Goal: Communication & Community: Ask a question

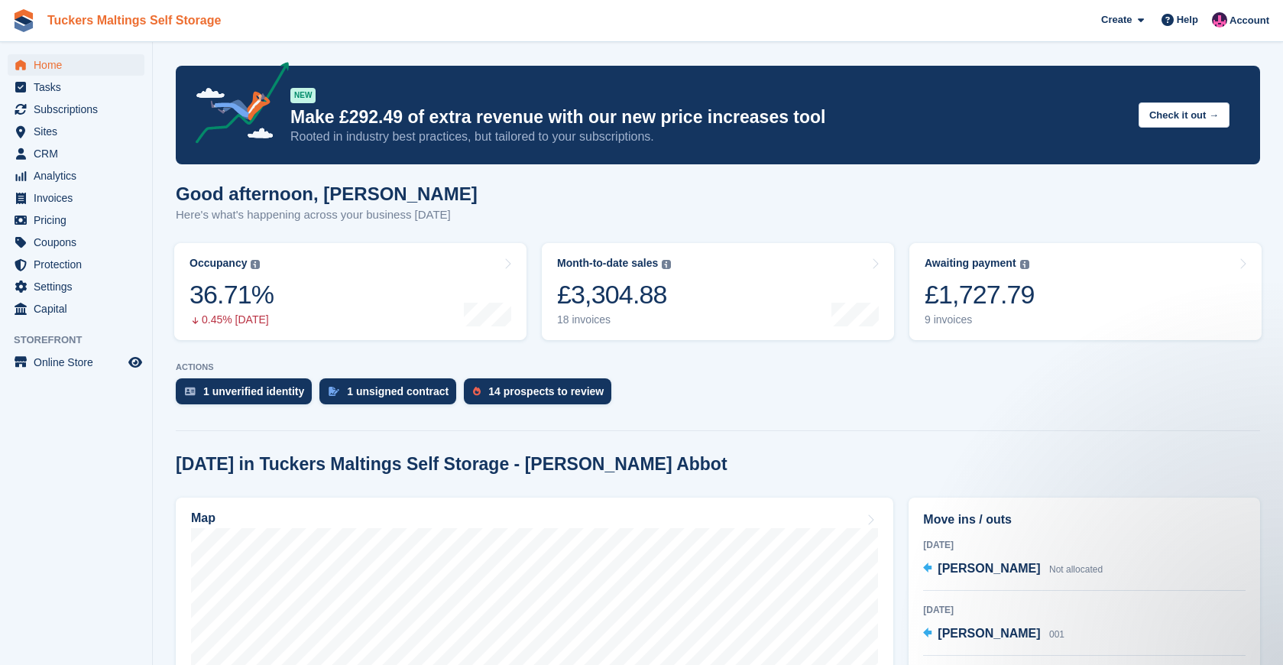
click at [67, 16] on link "Tuckers Maltings Self Storage" at bounding box center [134, 20] width 186 height 25
click at [1192, 21] on span "Help" at bounding box center [1187, 19] width 21 height 15
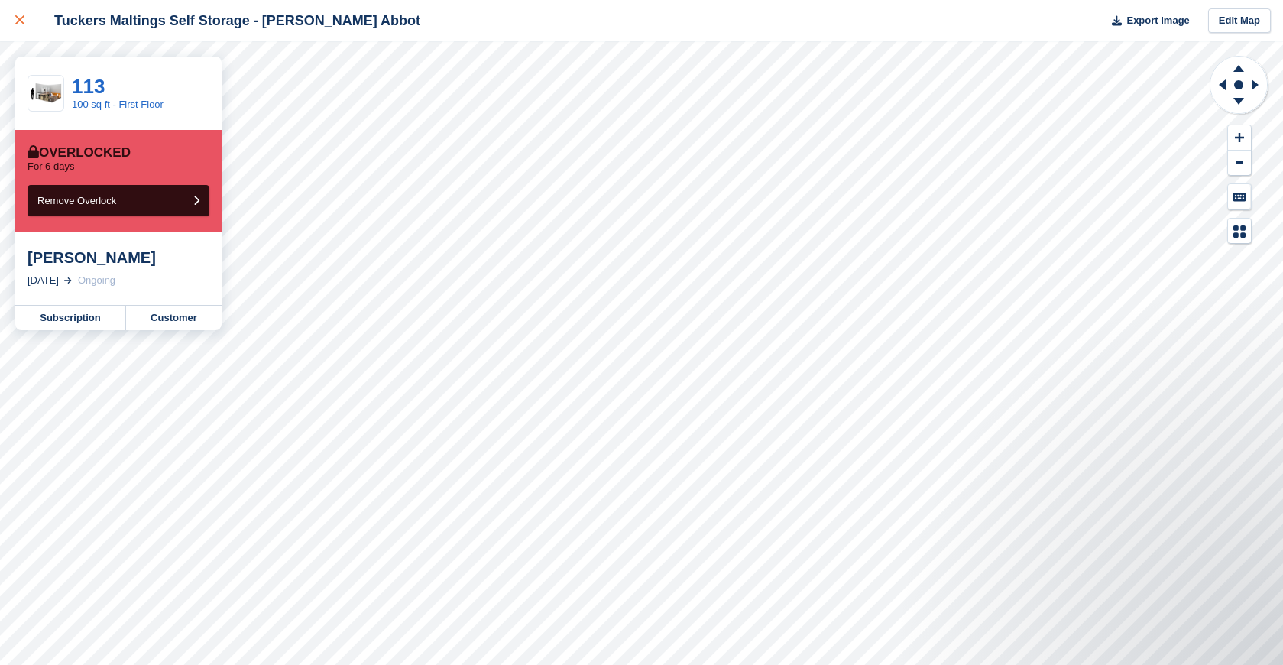
click at [21, 27] on div at bounding box center [27, 20] width 25 height 18
click at [66, 322] on link "Subscription" at bounding box center [70, 318] width 111 height 24
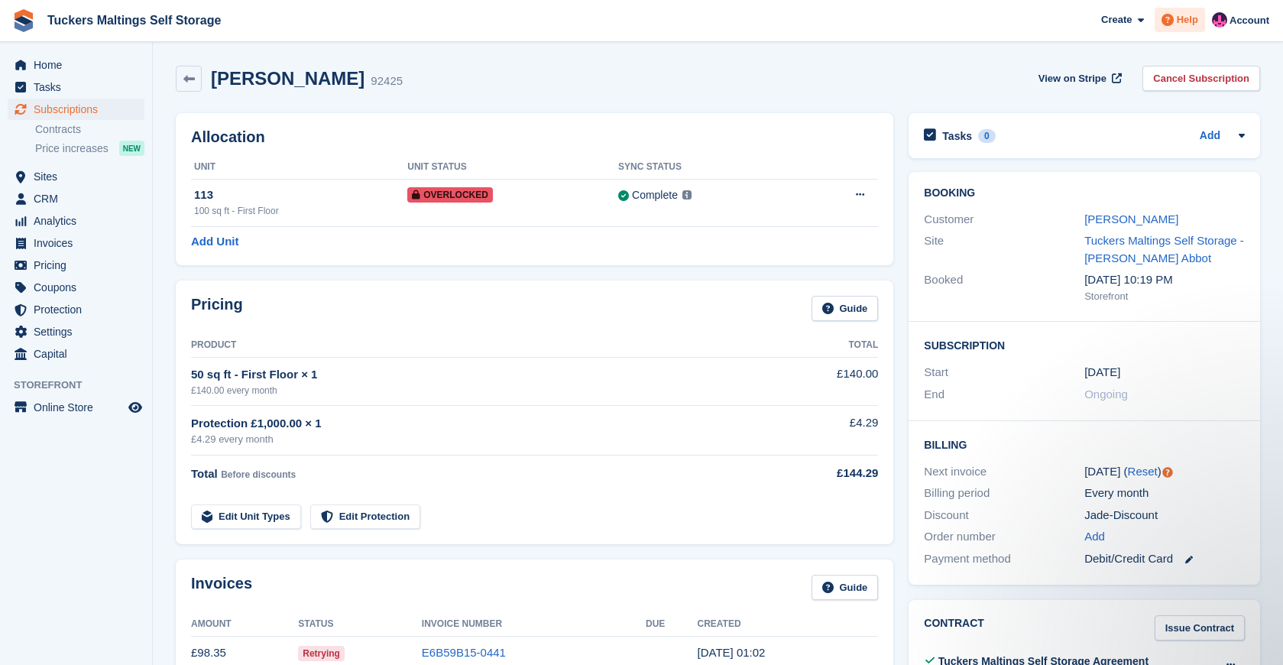
click at [1173, 19] on span at bounding box center [1168, 20] width 18 height 18
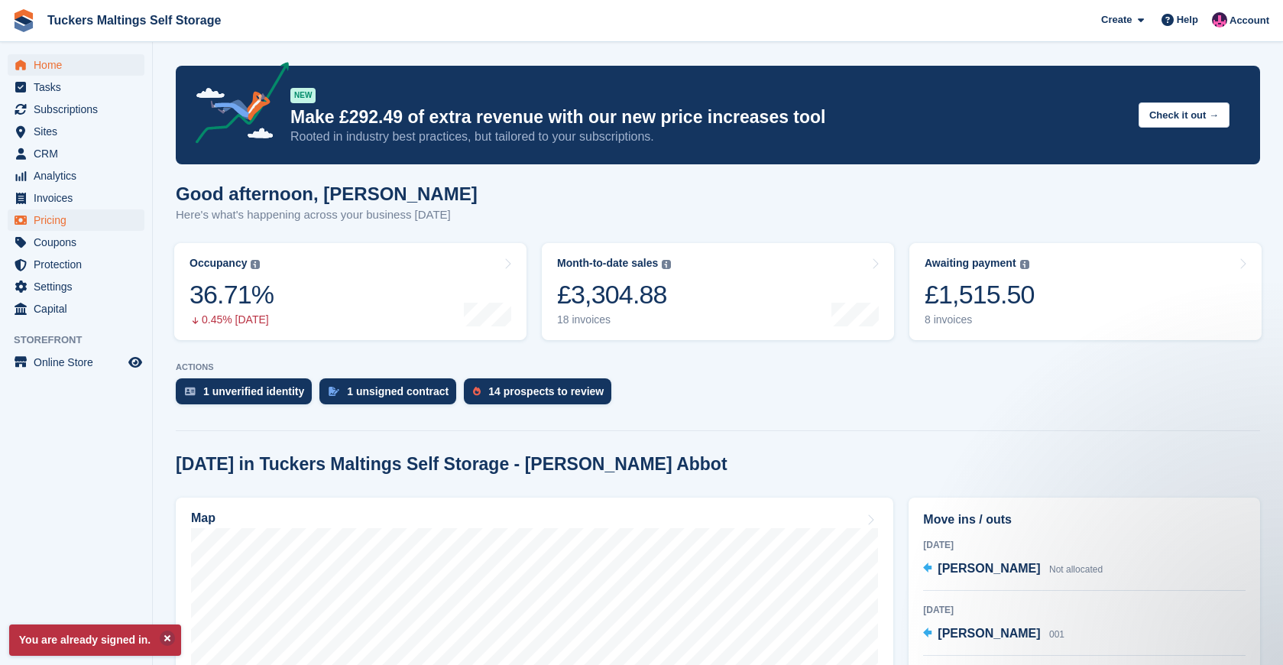
click at [73, 217] on span "Pricing" at bounding box center [80, 219] width 92 height 21
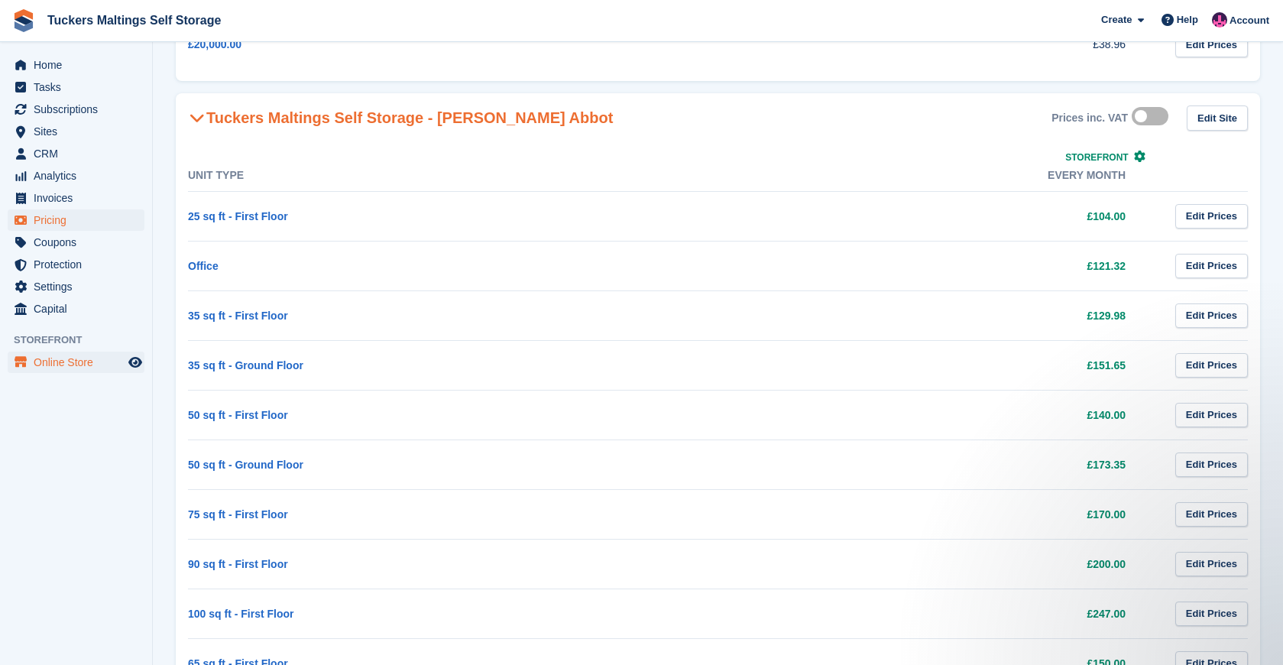
click at [48, 361] on span "Online Store" at bounding box center [80, 362] width 92 height 21
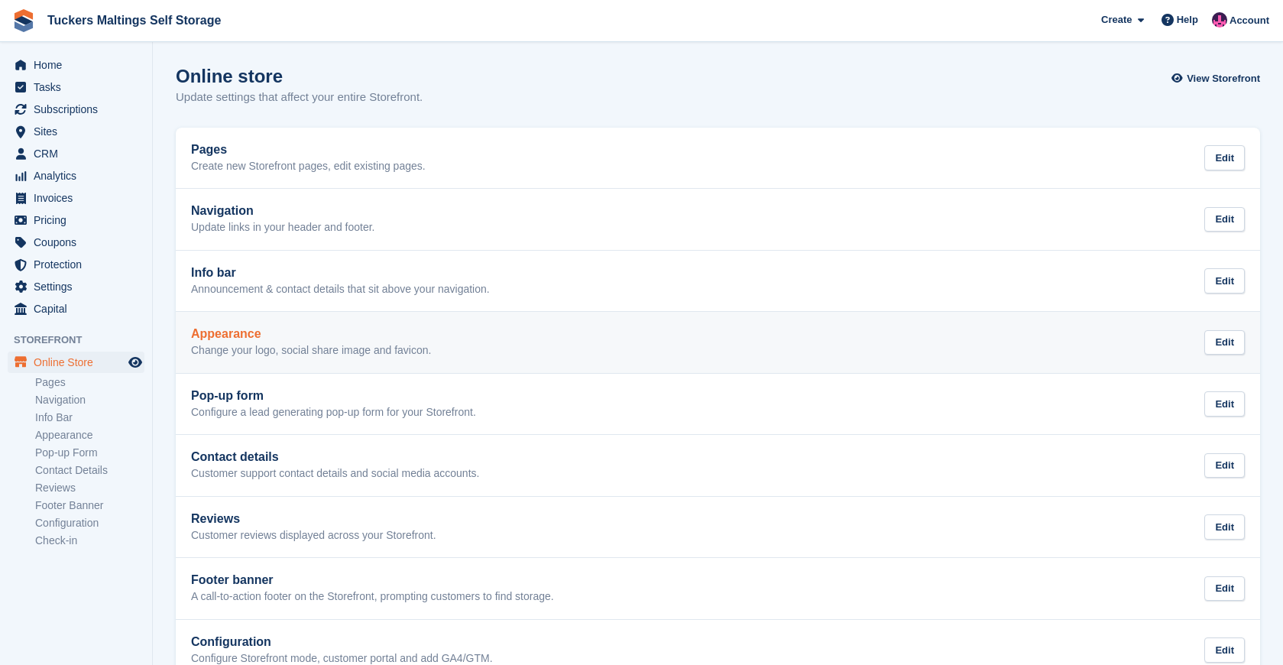
click at [385, 353] on p "Change your logo, social share image and favicon." at bounding box center [311, 351] width 240 height 14
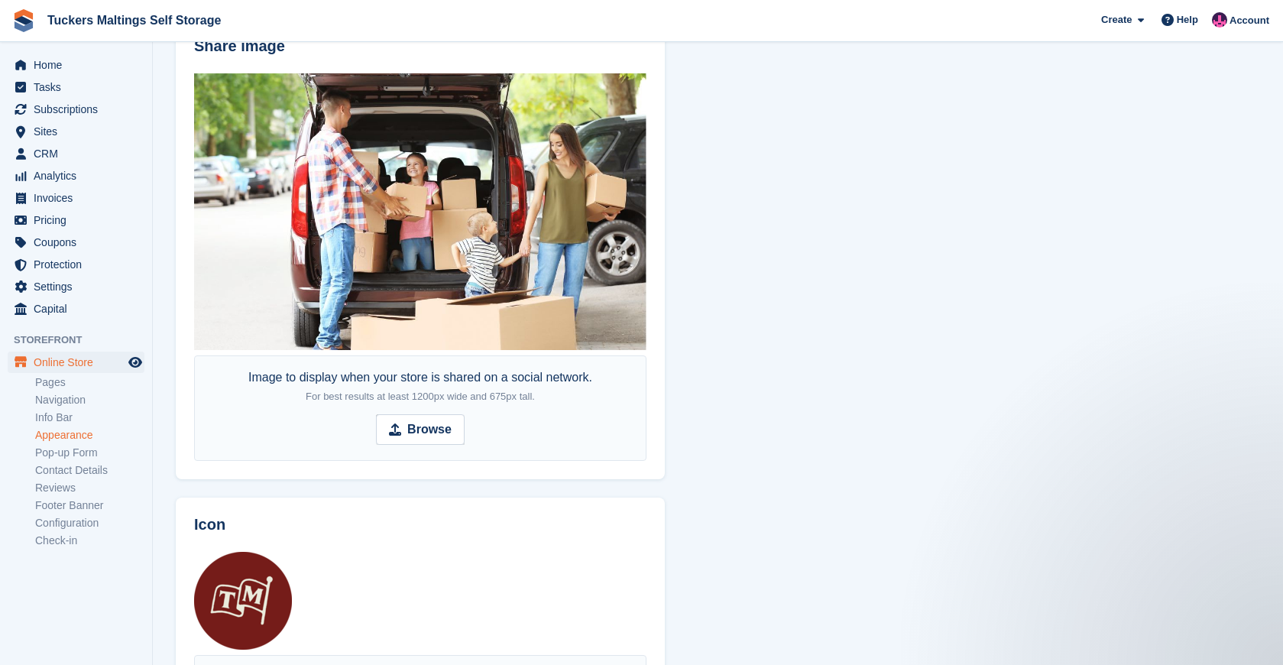
scroll to position [692, 0]
click at [55, 384] on link "Pages" at bounding box center [89, 382] width 109 height 15
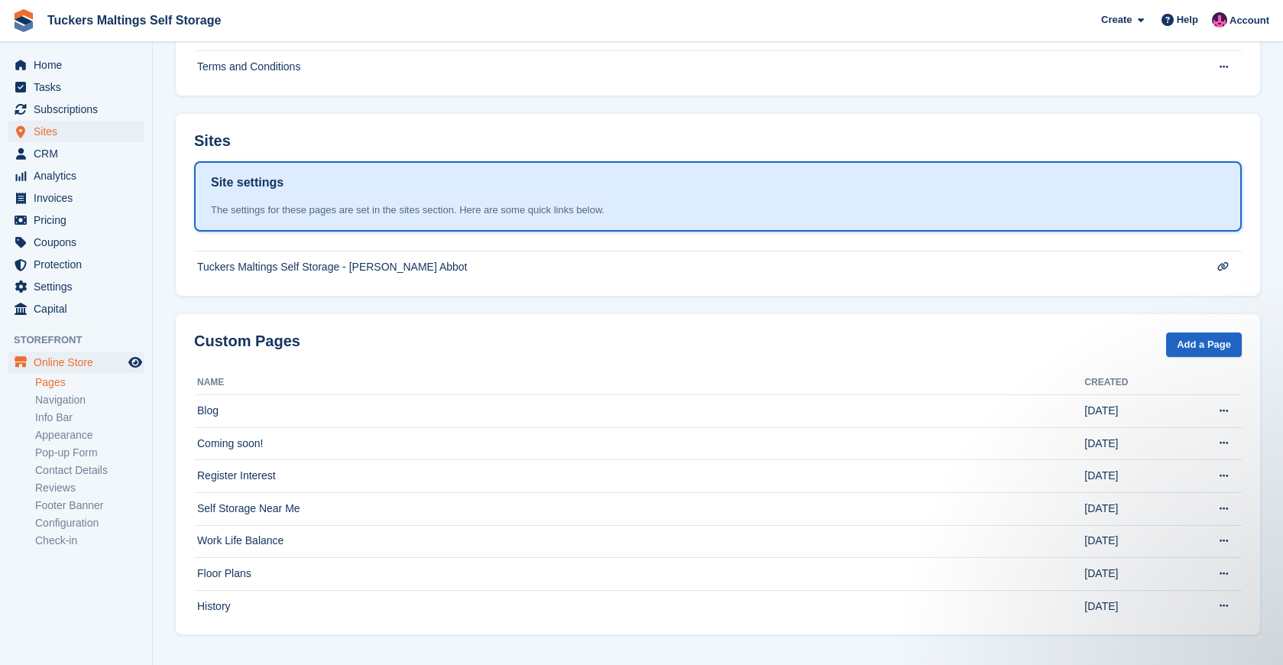
click at [50, 136] on span "Sites" at bounding box center [80, 131] width 92 height 21
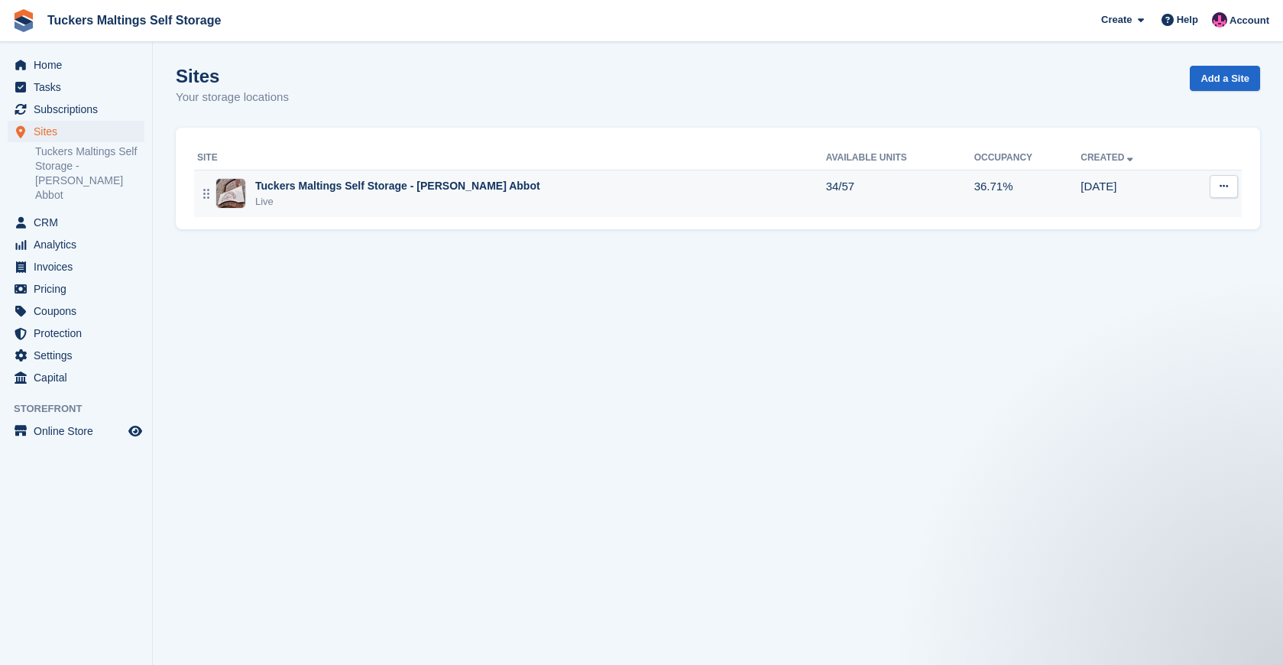
click at [404, 190] on div "Tuckers Maltings Self Storage - [PERSON_NAME] Abbot" at bounding box center [397, 186] width 285 height 16
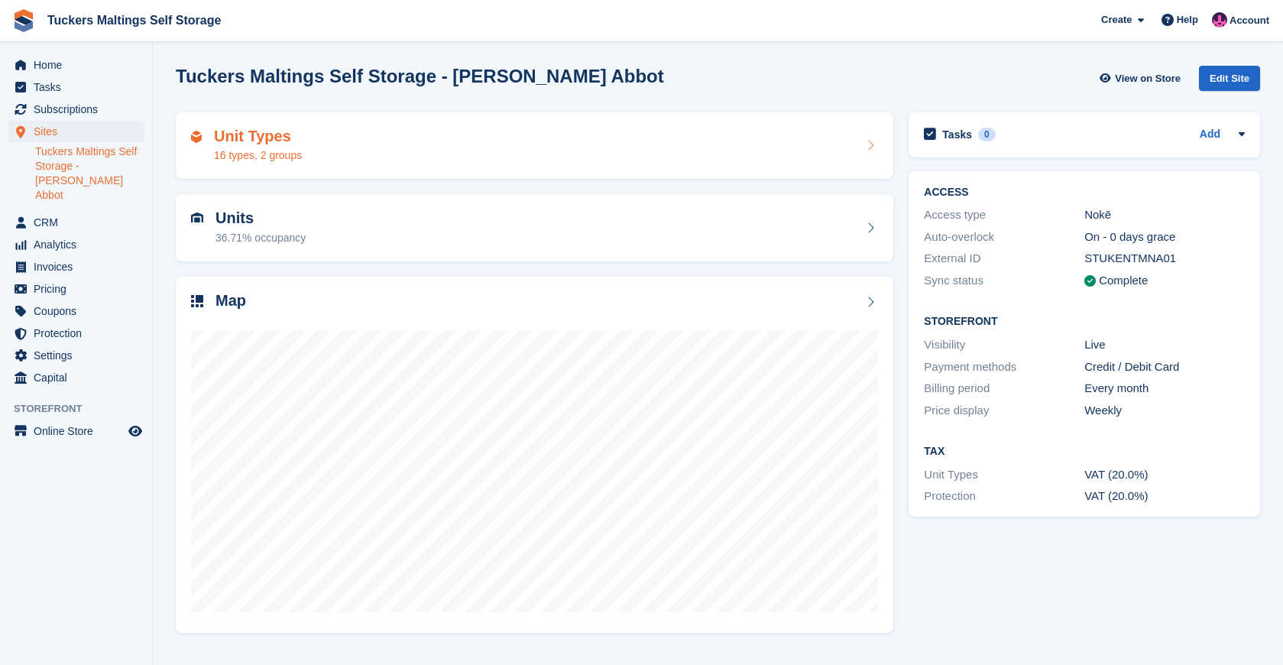
click at [320, 144] on div "Unit Types 16 types, 2 groups" at bounding box center [534, 146] width 687 height 37
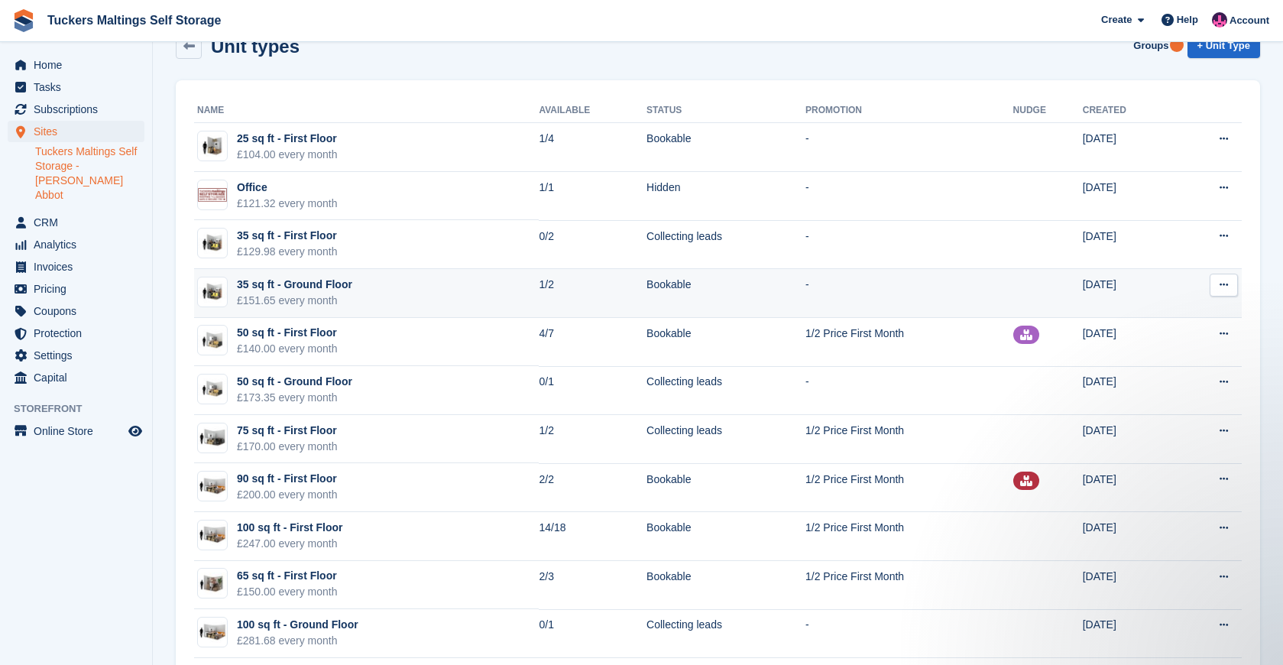
scroll to position [33, 0]
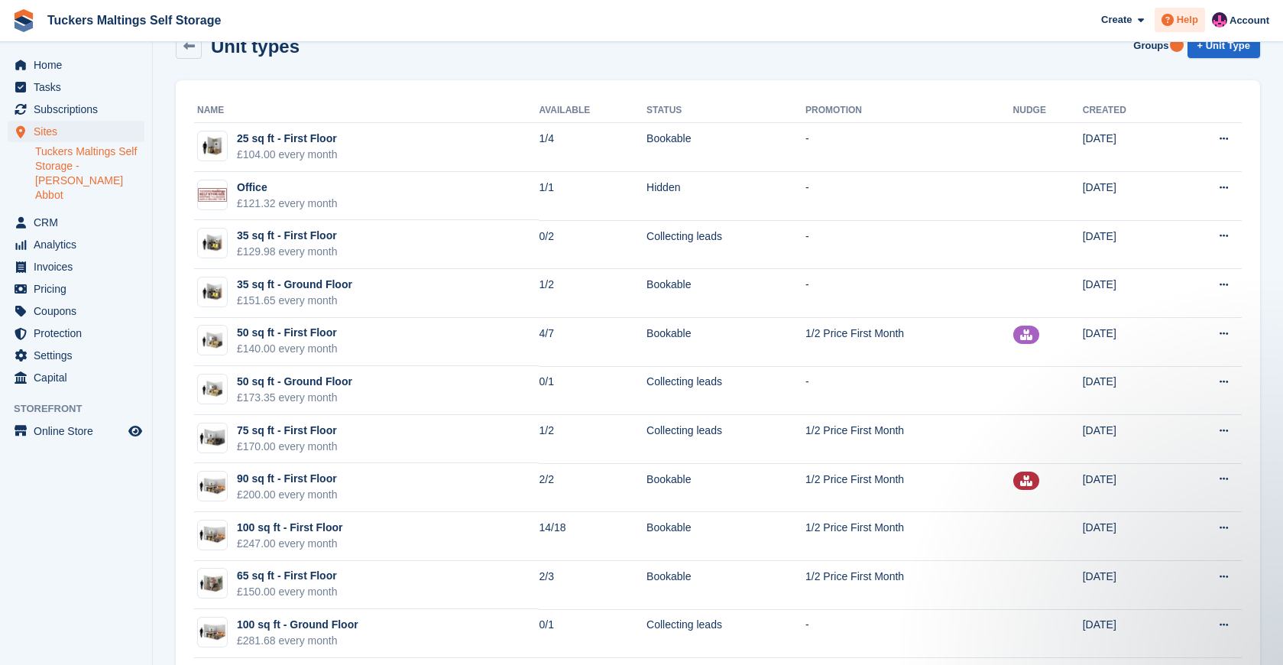
click at [1188, 21] on span "Help" at bounding box center [1187, 19] width 21 height 15
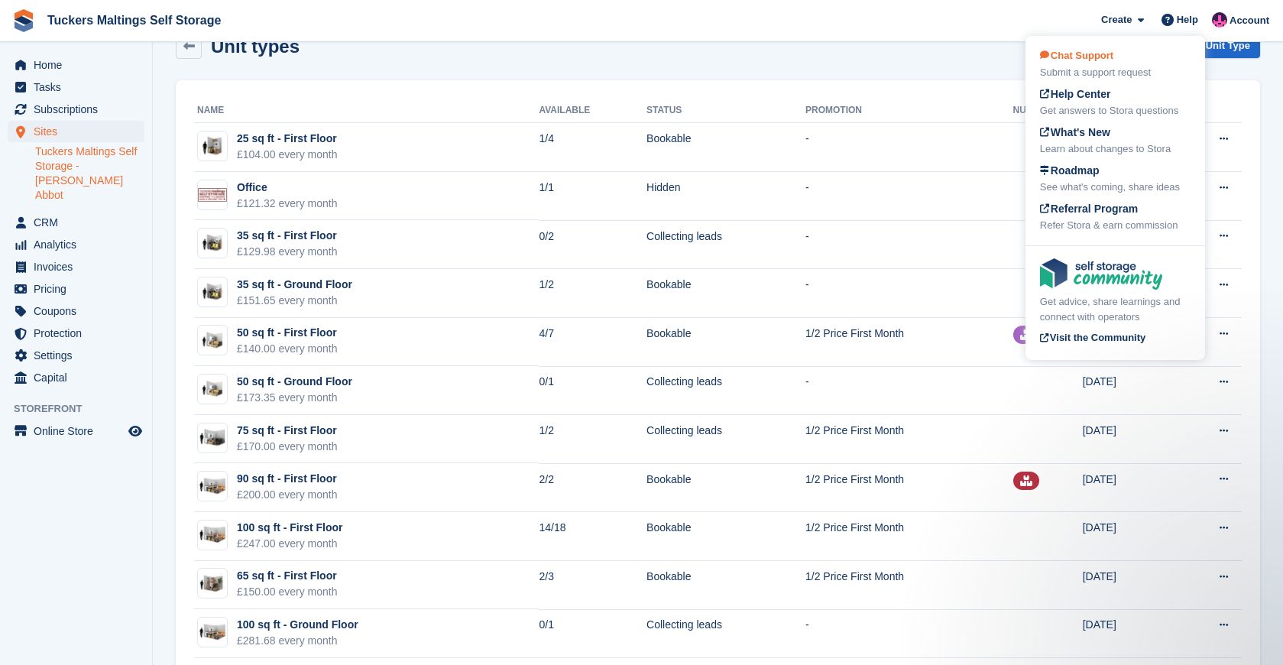
click at [1128, 58] on div "Chat Support Submit a support request" at bounding box center [1115, 64] width 151 height 32
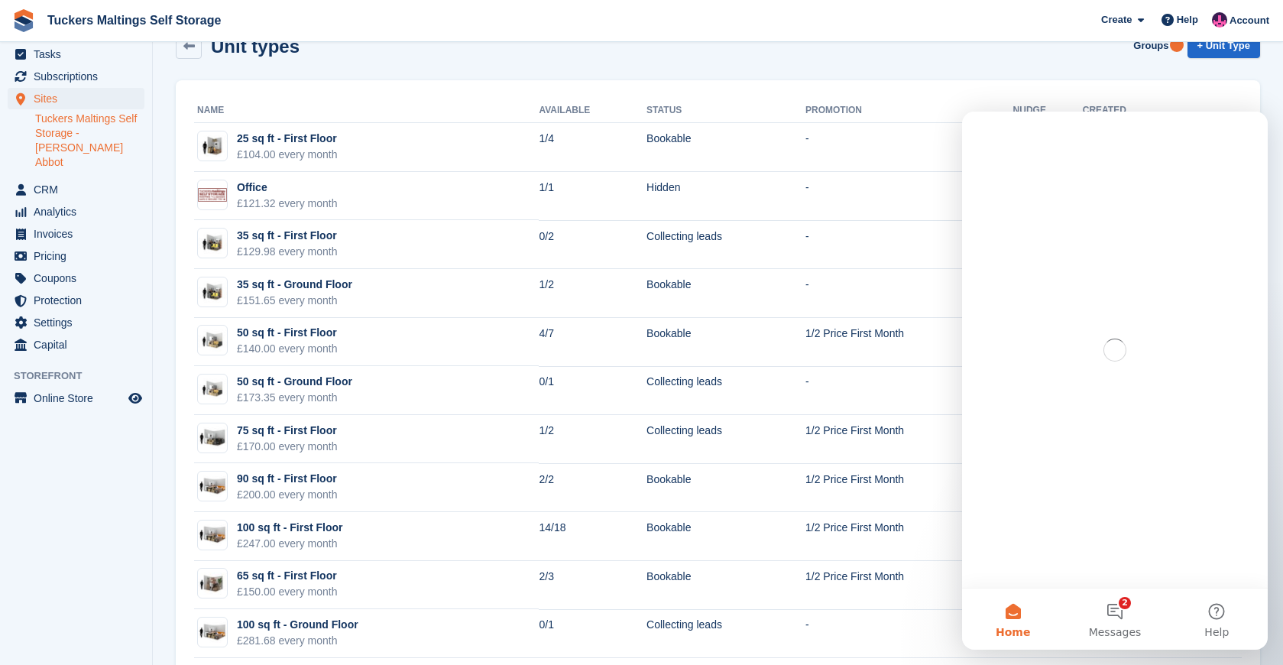
scroll to position [0, 0]
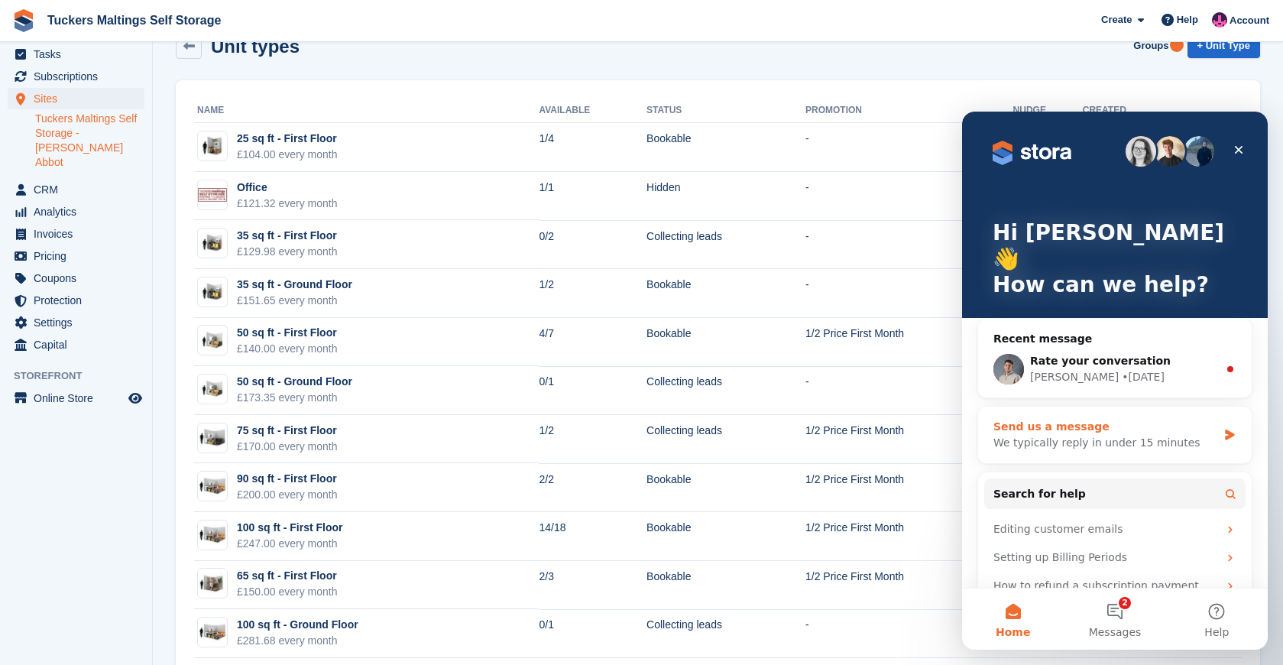
click at [1117, 435] on div "We typically reply in under 15 minutes" at bounding box center [1106, 443] width 224 height 16
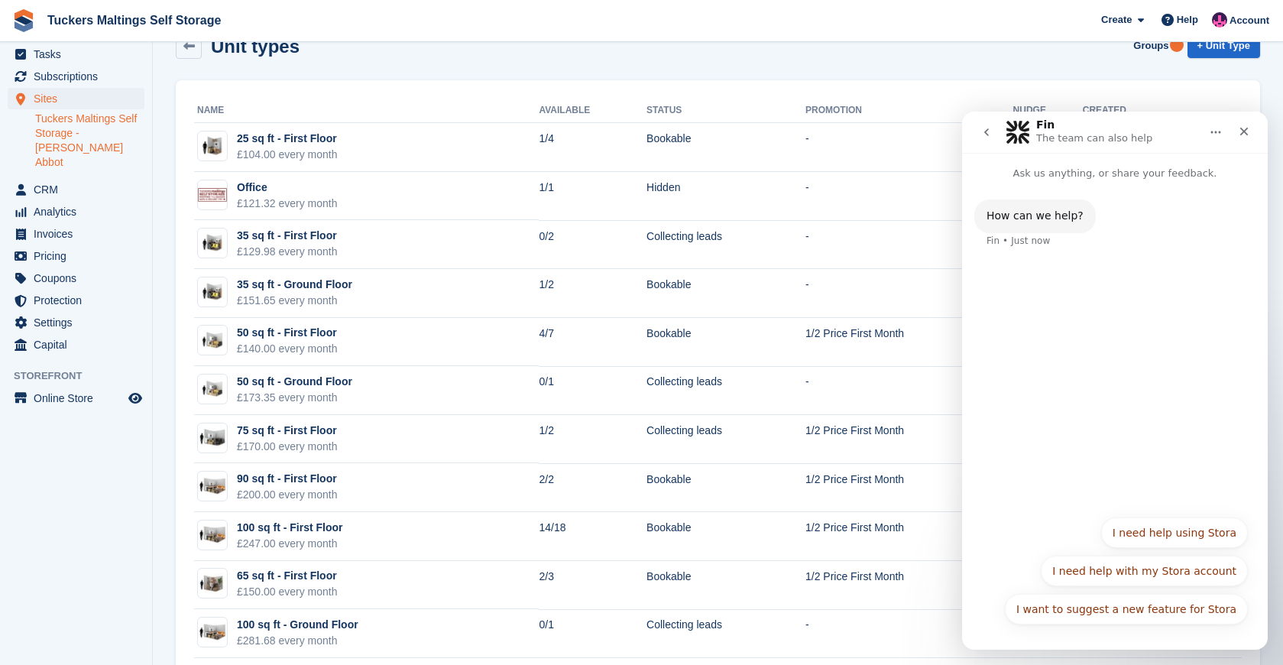
click at [1110, 445] on div "How can we help? Fin • Just now" at bounding box center [1115, 344] width 306 height 326
click at [1159, 579] on button "I need help with my Stora account" at bounding box center [1144, 571] width 207 height 31
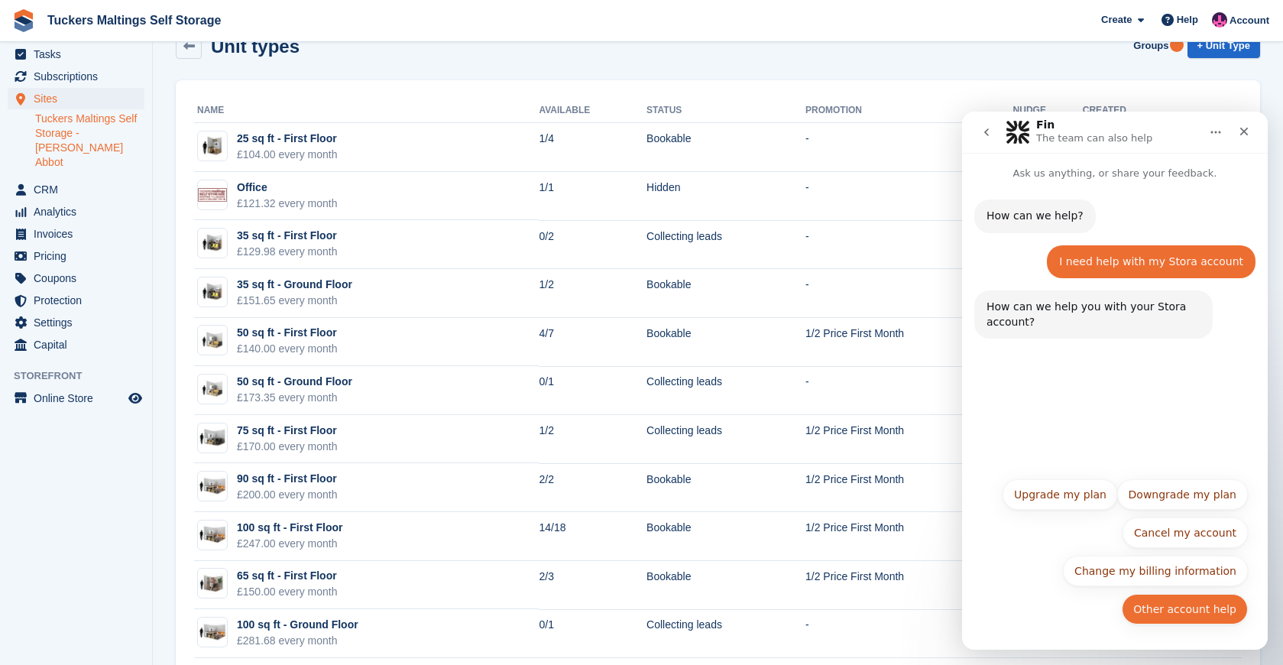
click at [1186, 615] on button "Other account help" at bounding box center [1185, 609] width 126 height 31
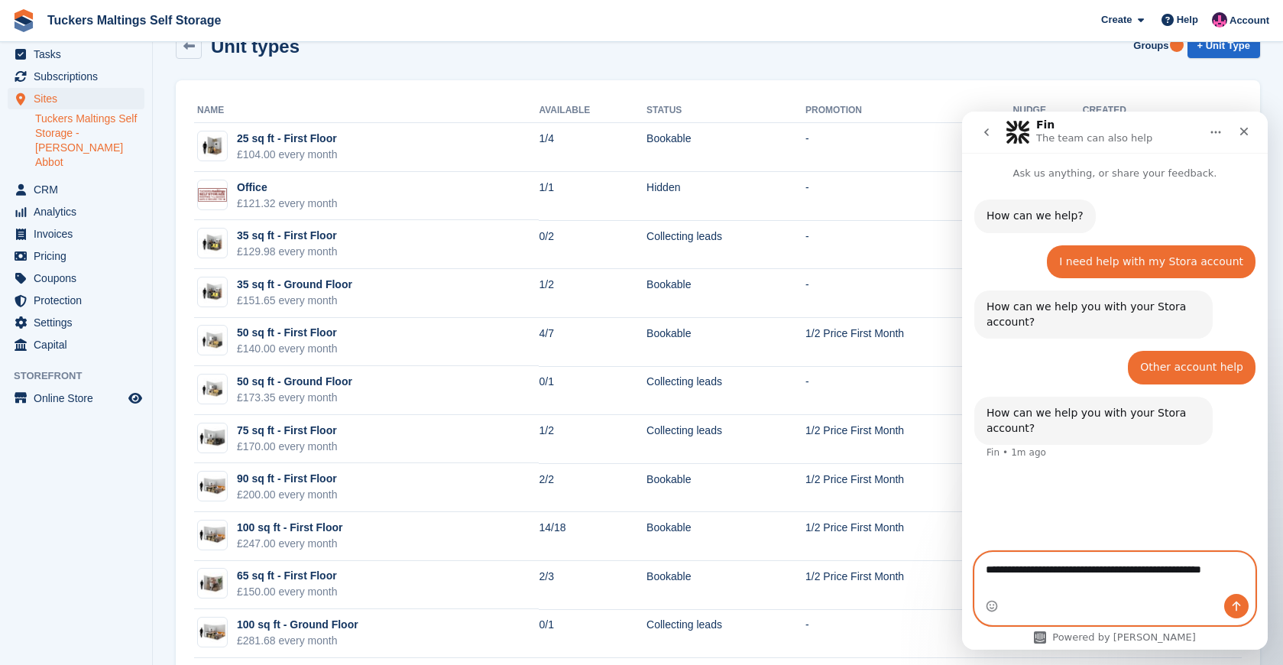
click at [1042, 588] on textarea "**********" at bounding box center [1115, 573] width 280 height 41
type textarea "**********"
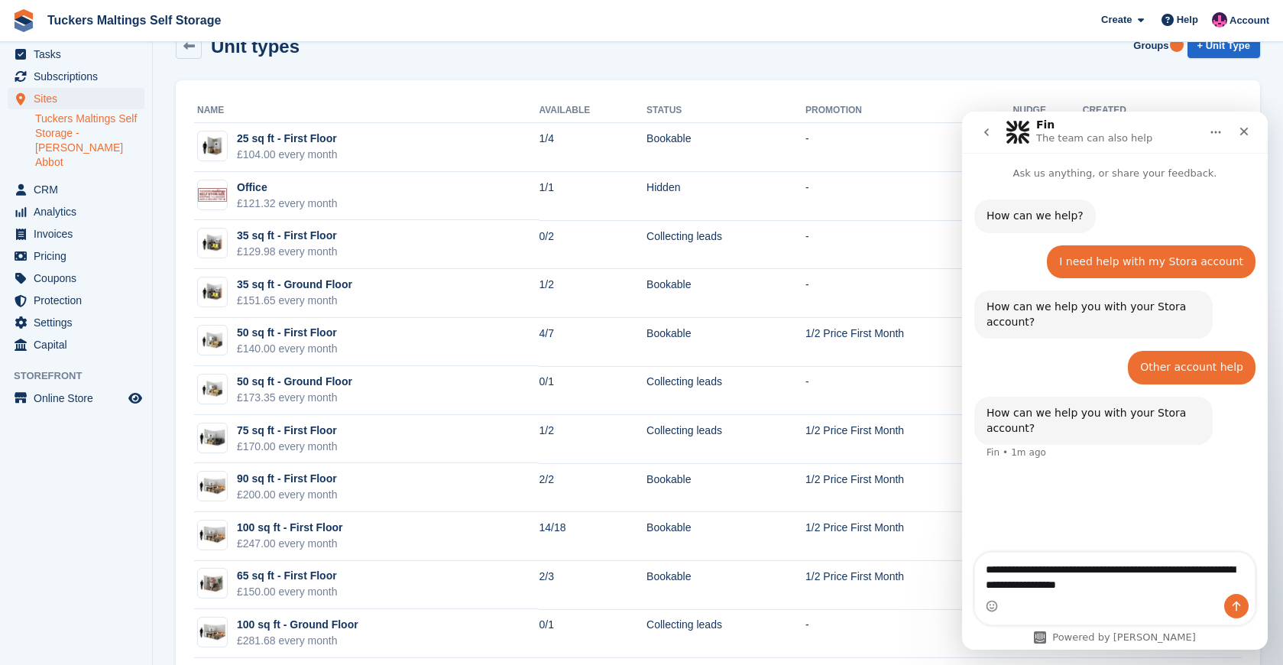
click at [1234, 608] on icon "Send a message…" at bounding box center [1236, 606] width 12 height 12
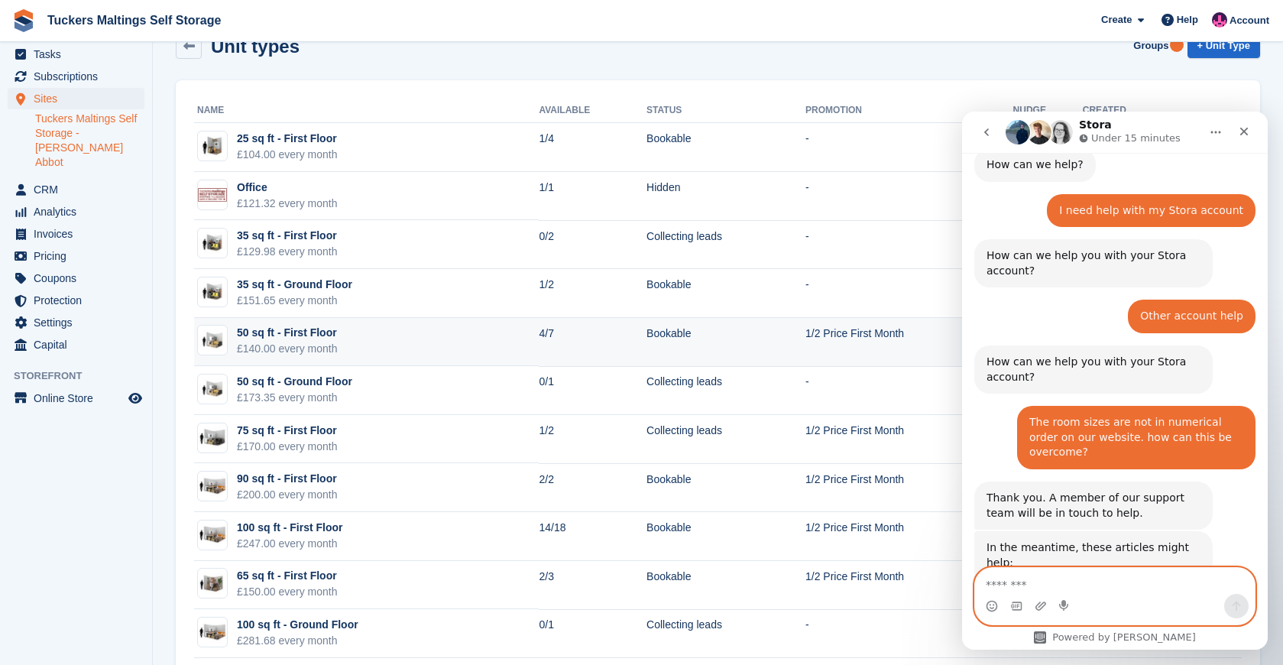
scroll to position [280, 0]
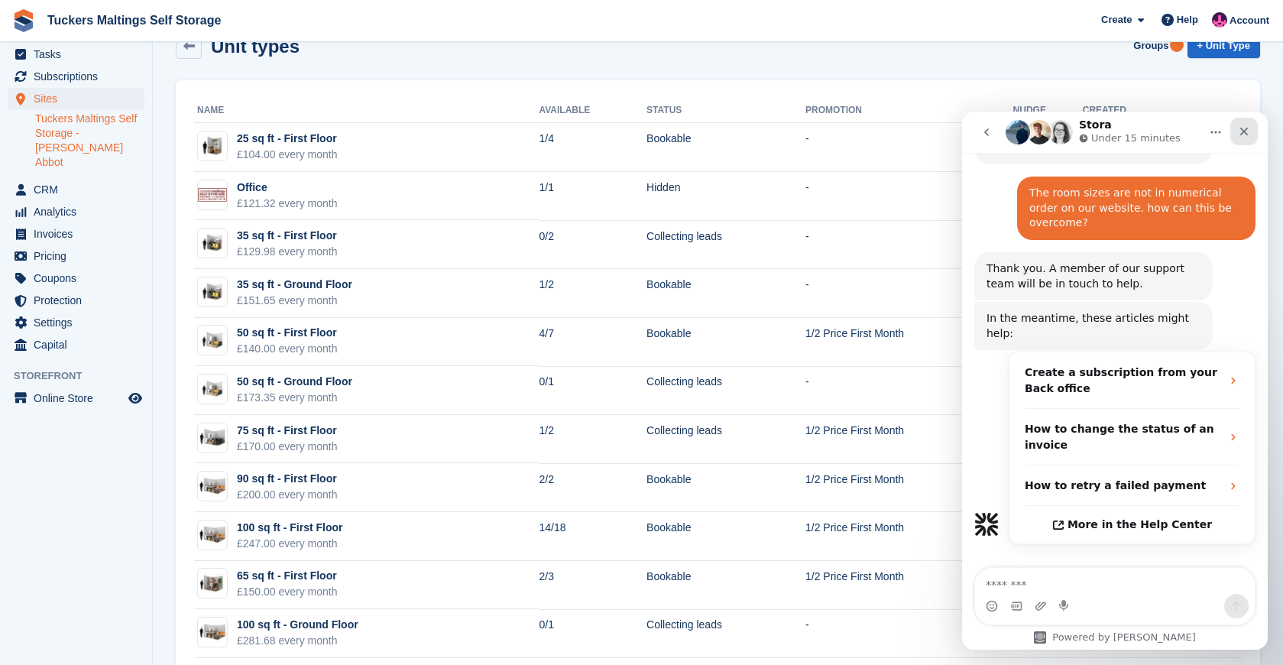
click at [1250, 130] on icon "Close" at bounding box center [1244, 131] width 12 height 12
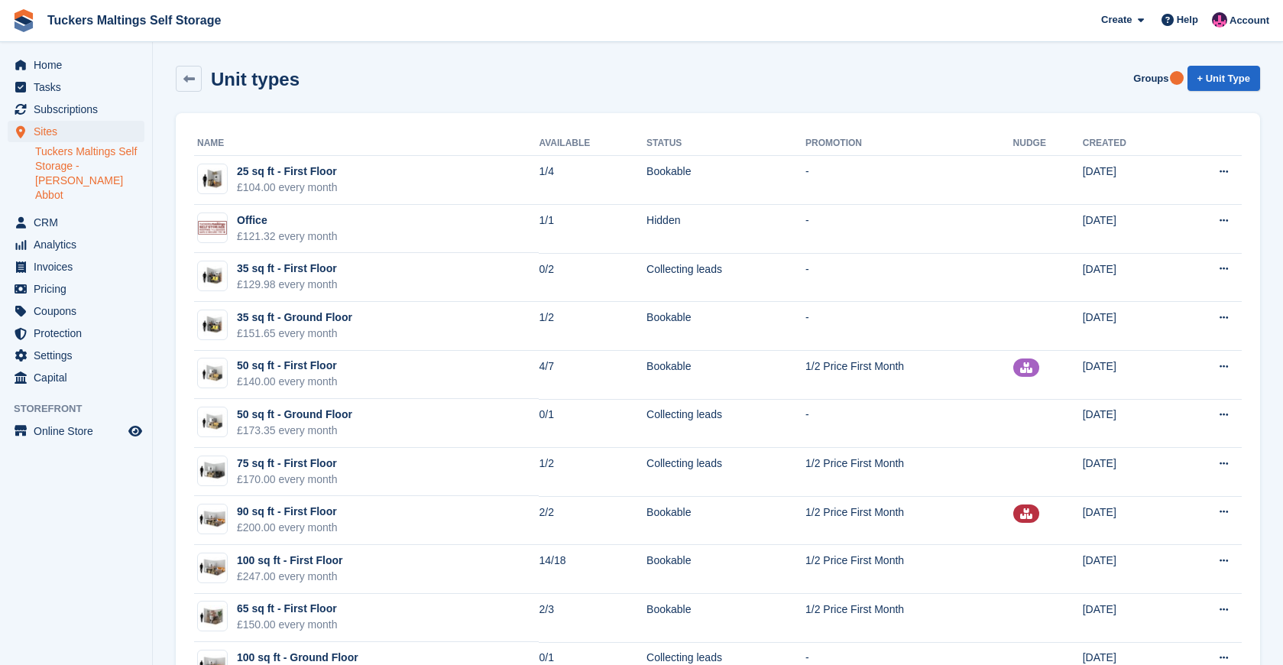
scroll to position [0, 0]
